Goal: Check status: Check status

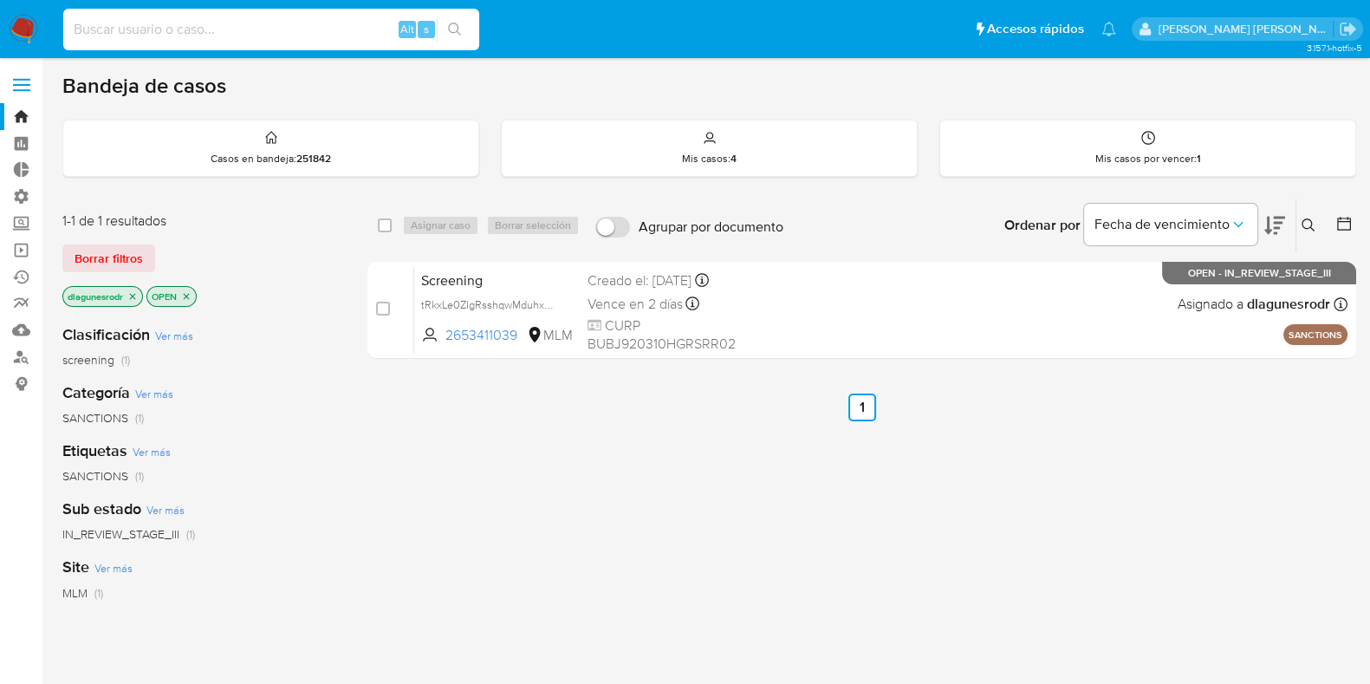
click at [301, 29] on input at bounding box center [271, 29] width 416 height 23
paste input "609389670"
type input "609389670"
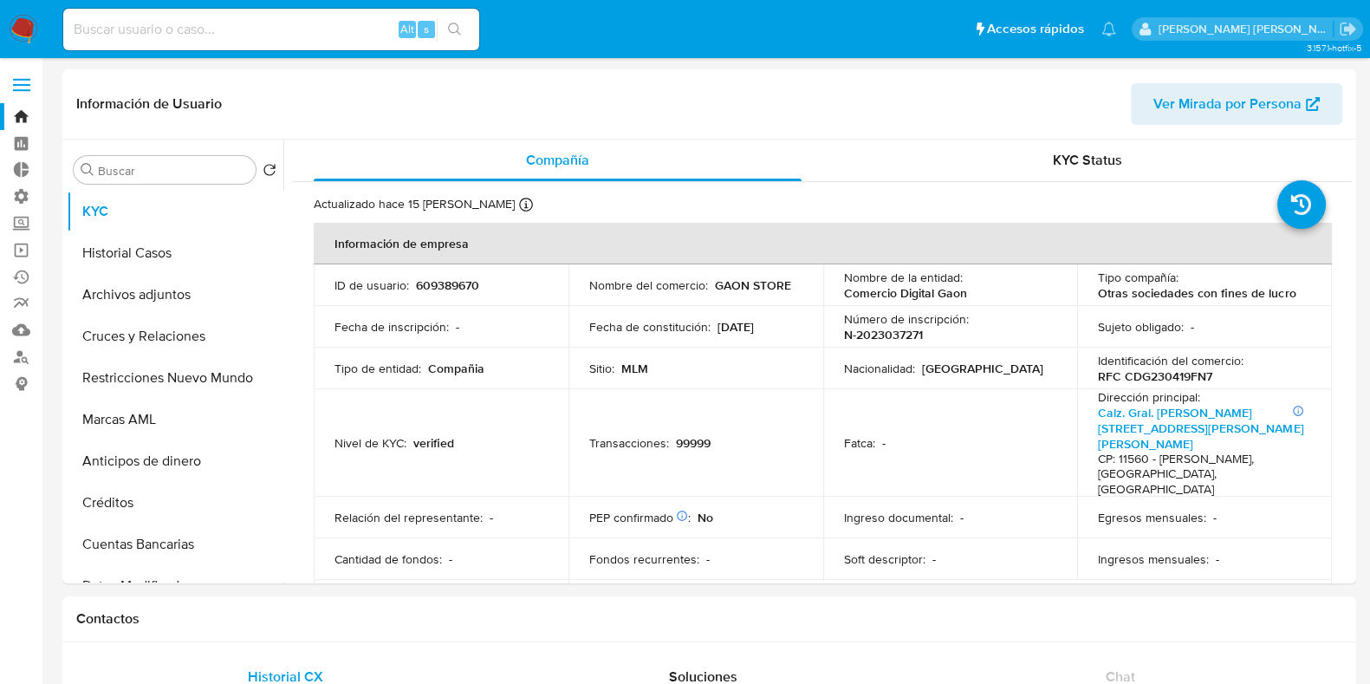
select select "10"
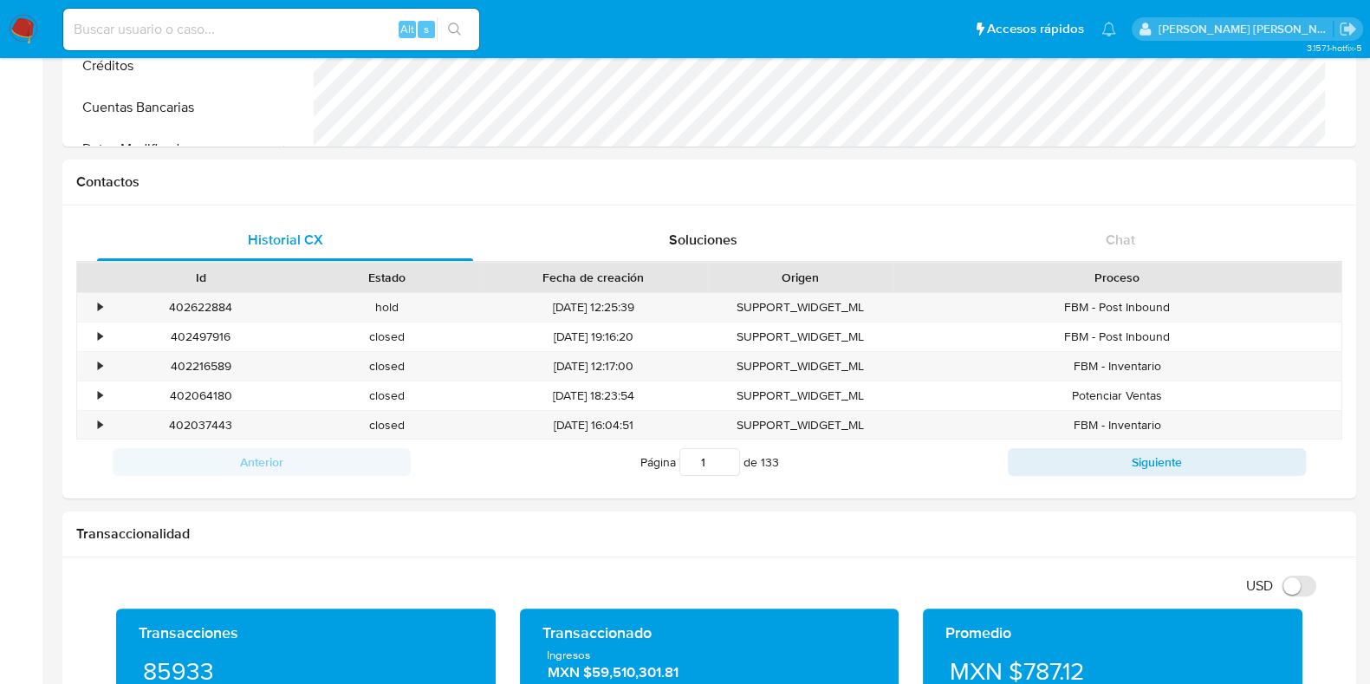
scroll to position [866, 0]
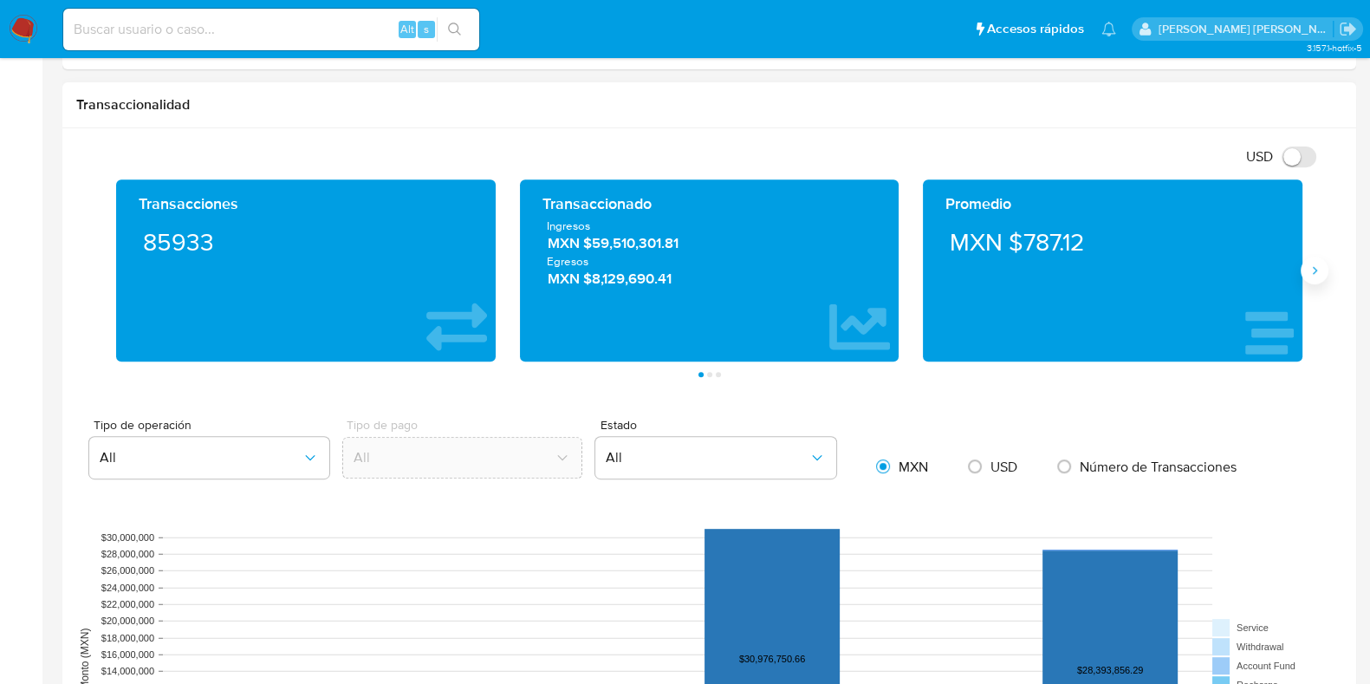
click at [1310, 271] on icon "Siguiente" at bounding box center [1315, 271] width 14 height 14
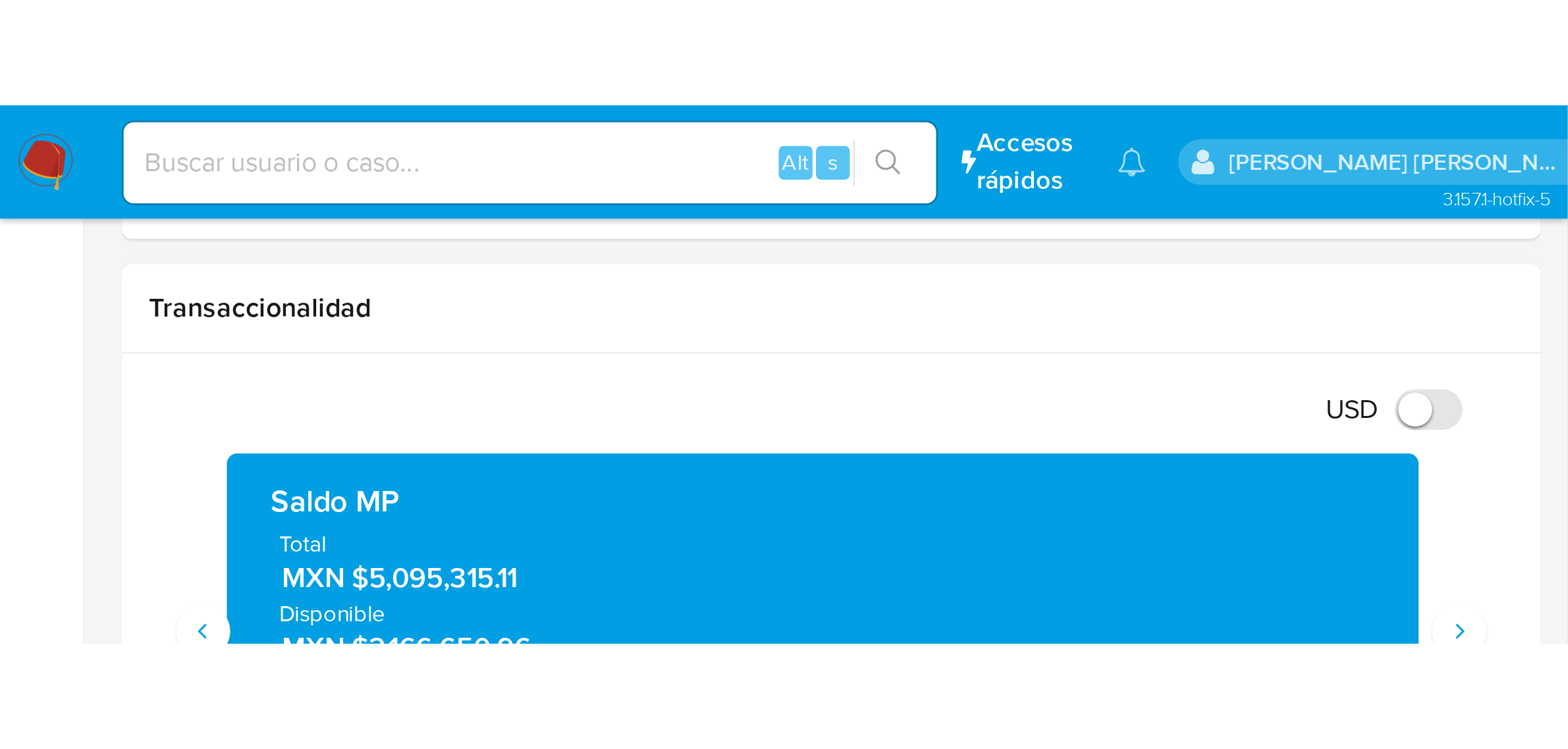
scroll to position [1180, 0]
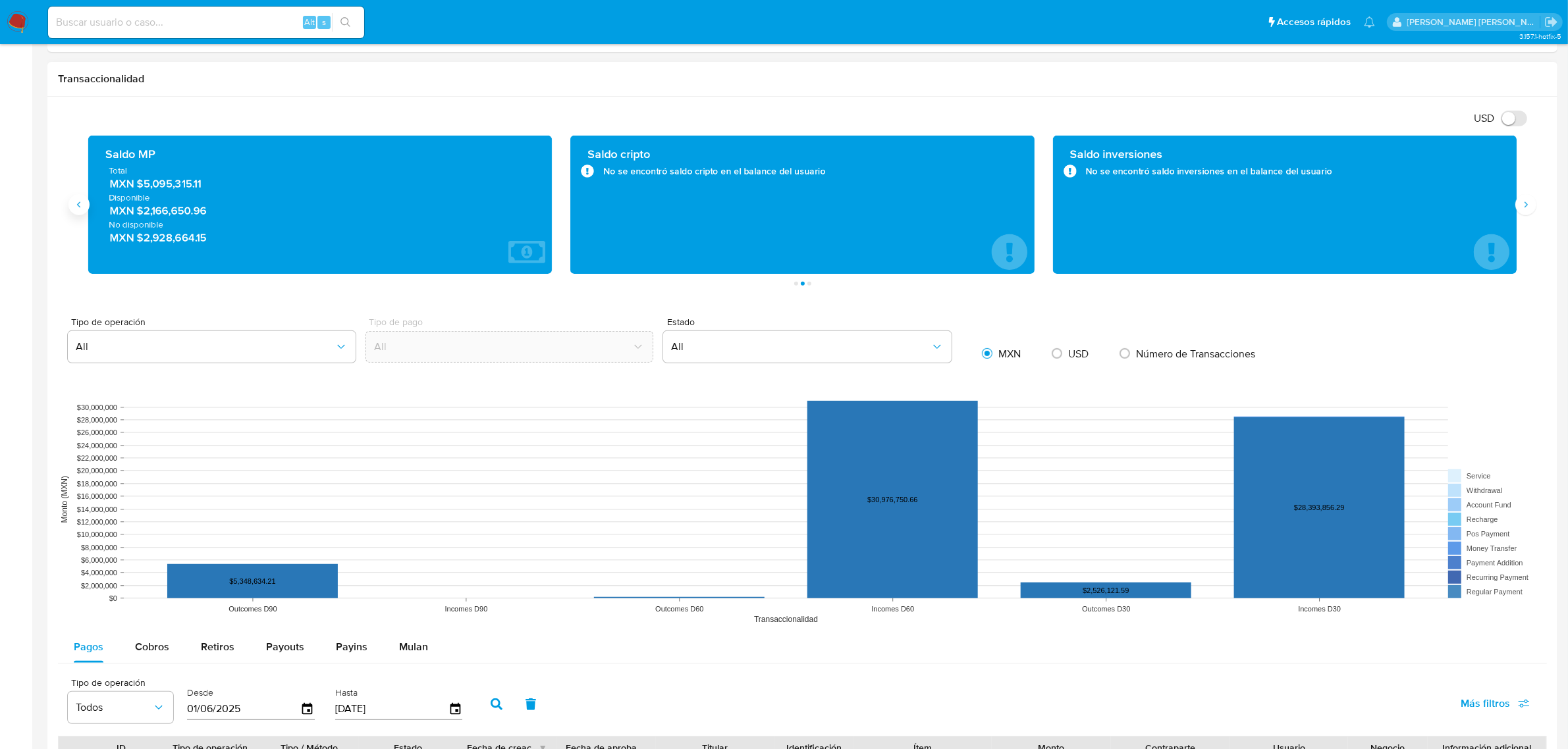
click at [79, 205] on icon "Anterior" at bounding box center [78, 205] width 3 height 6
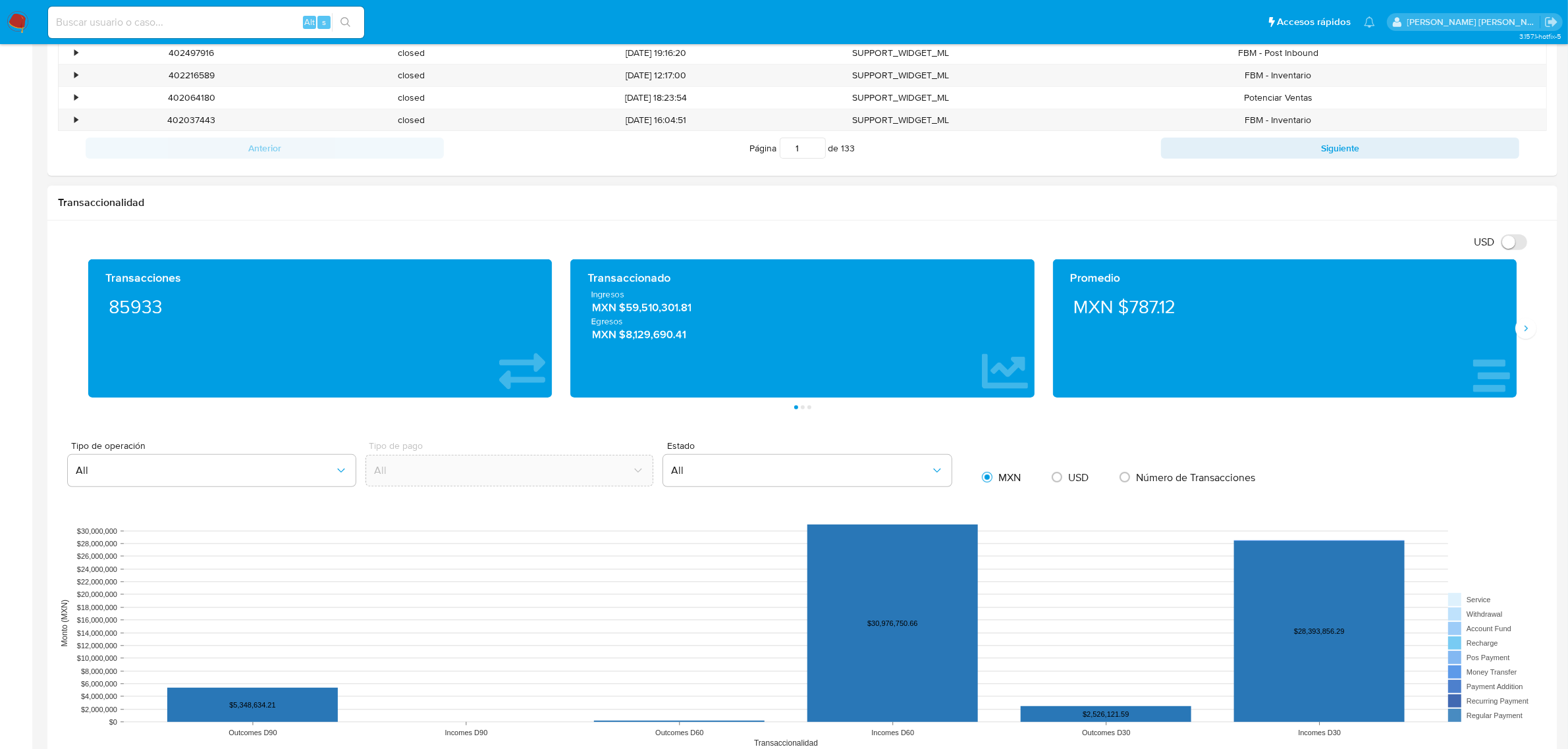
scroll to position [529, 0]
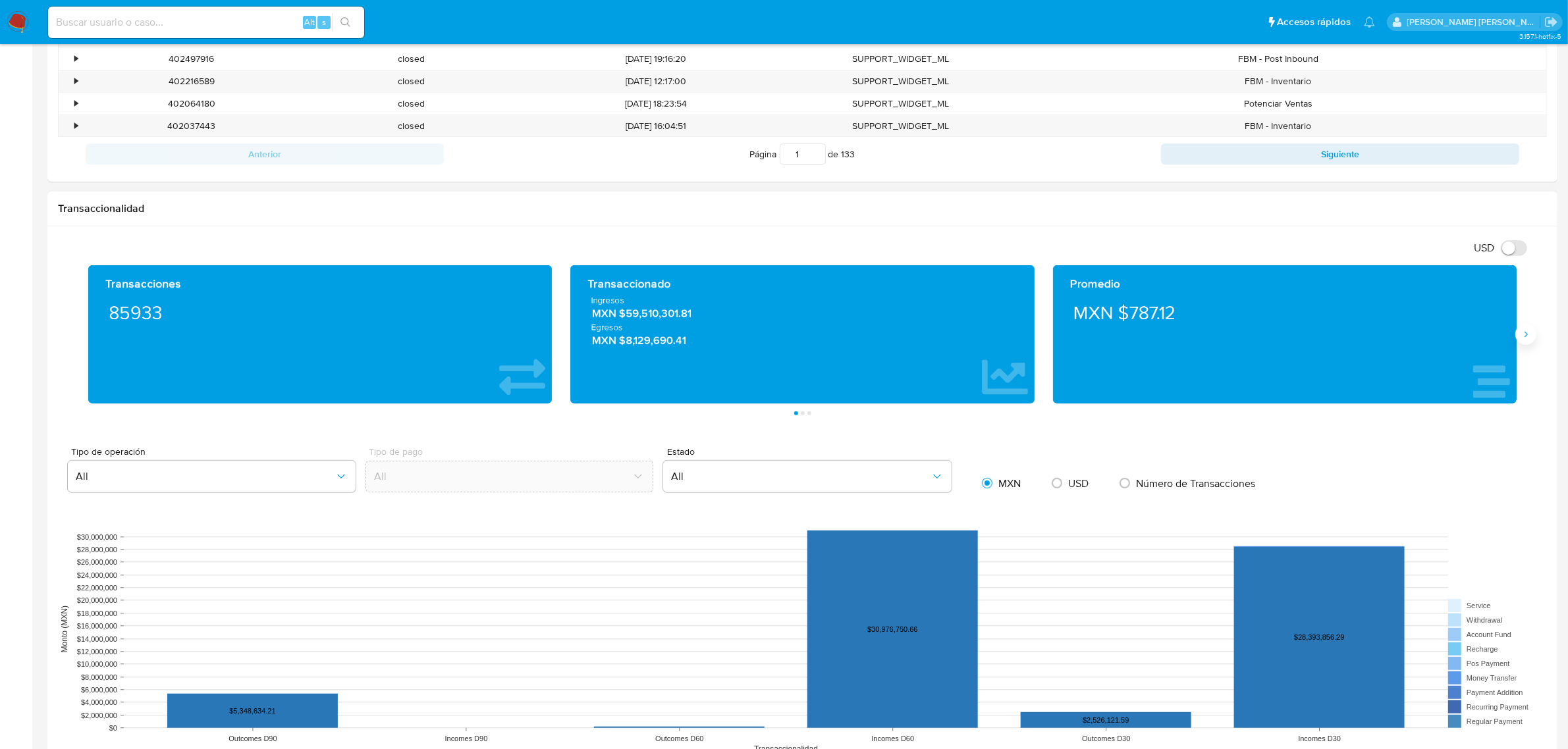
click at [1053, 333] on icon "Siguiente" at bounding box center [1526, 335] width 3 height 6
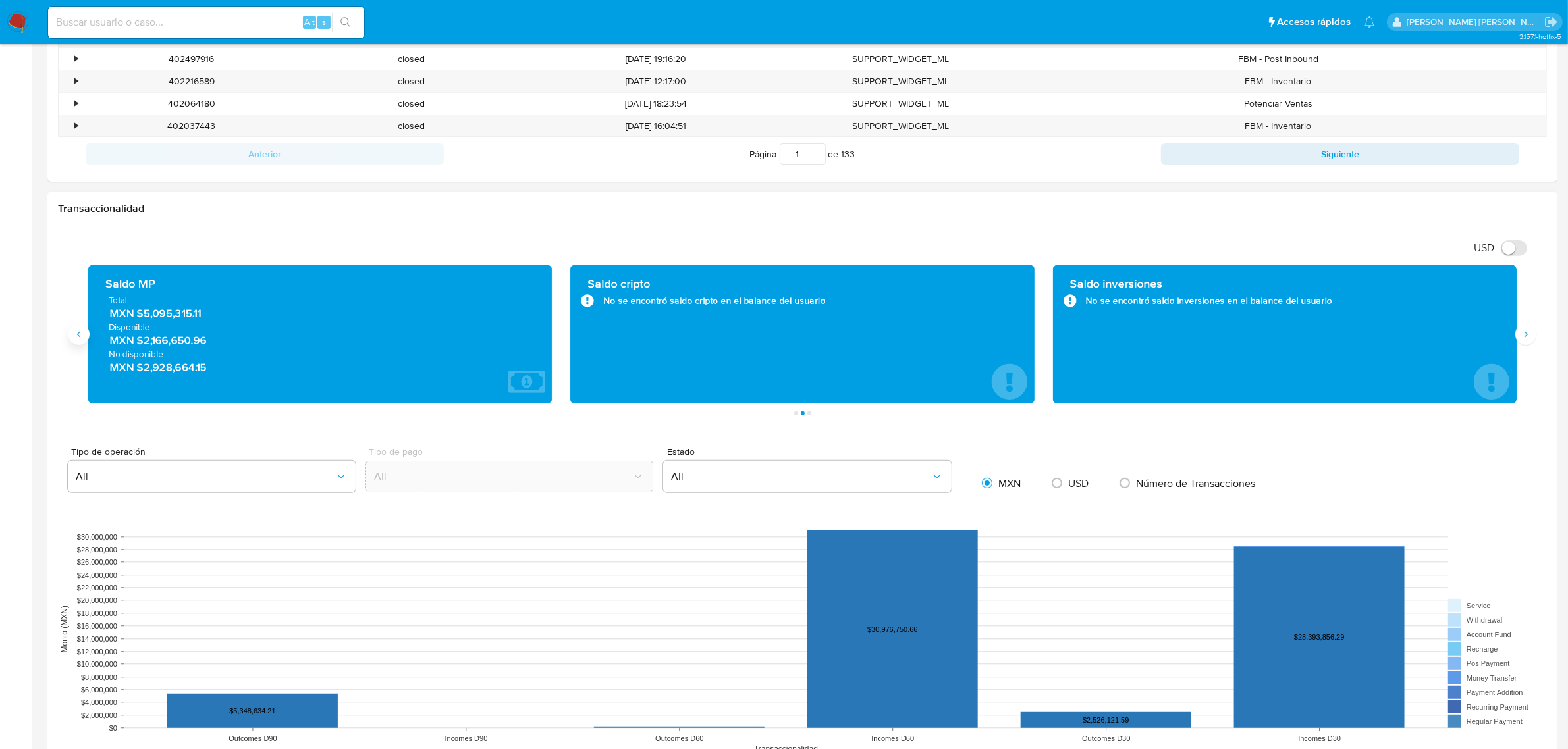
click at [84, 340] on icon "Anterior" at bounding box center [79, 334] width 11 height 11
